Goal: Task Accomplishment & Management: Manage account settings

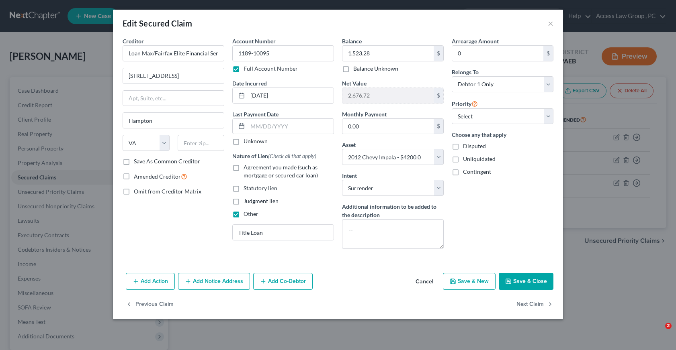
select select "48"
select select "3"
select select "0"
click at [558, 23] on div "Edit Secured Claim ×" at bounding box center [338, 23] width 450 height 27
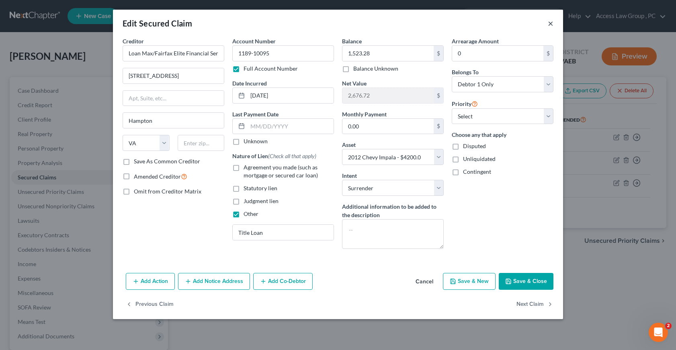
click at [550, 23] on button "×" at bounding box center [551, 23] width 6 height 10
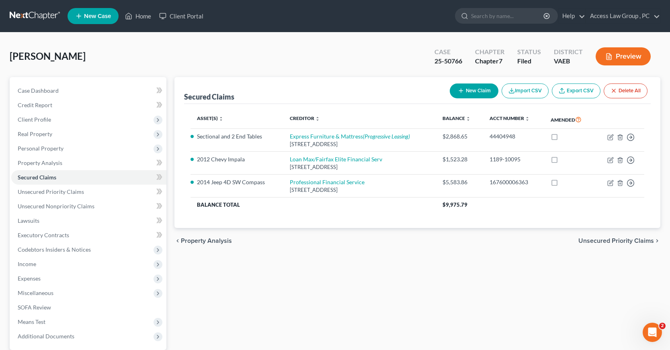
scroll to position [77, 0]
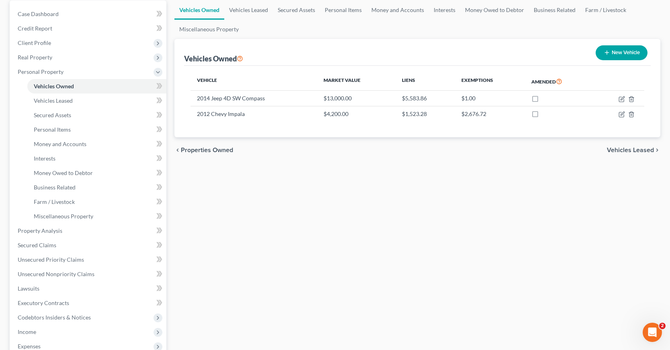
select select "0"
select select "1"
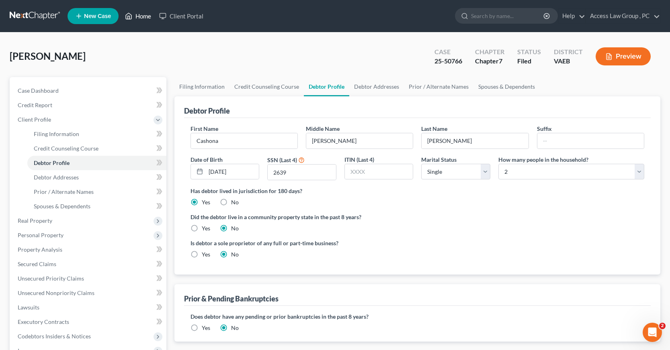
click at [143, 17] on link "Home" at bounding box center [138, 16] width 34 height 14
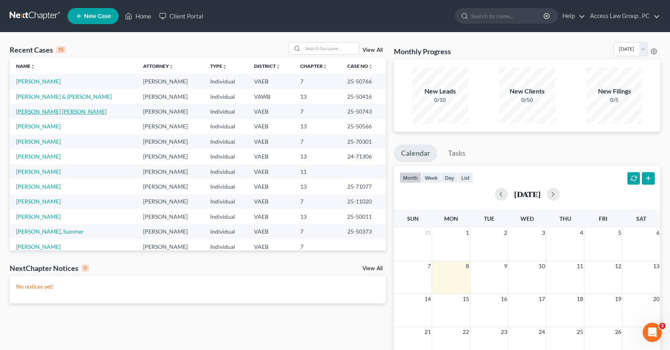
click at [39, 111] on link "[PERSON_NAME] [PERSON_NAME]" at bounding box center [61, 111] width 90 height 7
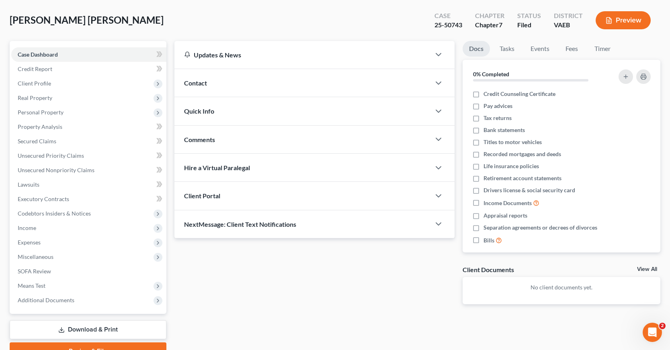
scroll to position [77, 0]
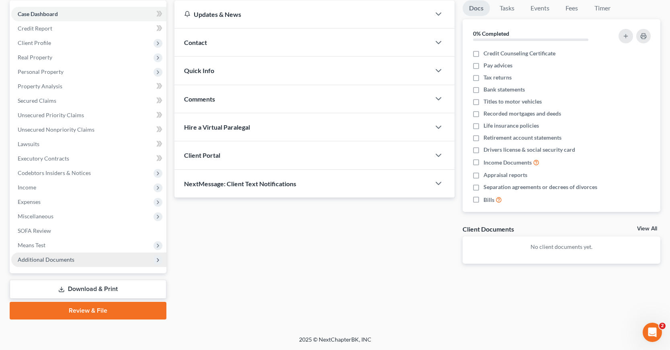
click at [45, 259] on span "Additional Documents" at bounding box center [46, 259] width 57 height 7
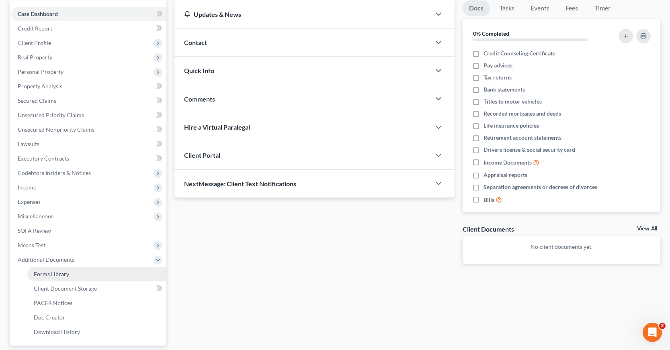
click at [53, 275] on span "Forms Library" at bounding box center [51, 274] width 35 height 7
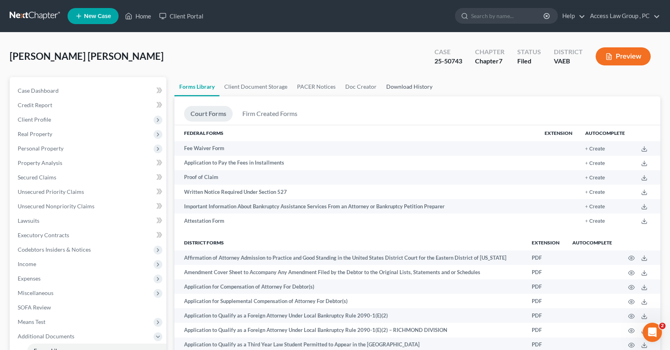
click at [409, 88] on link "Download History" at bounding box center [409, 86] width 56 height 19
